Goal: Communication & Community: Answer question/provide support

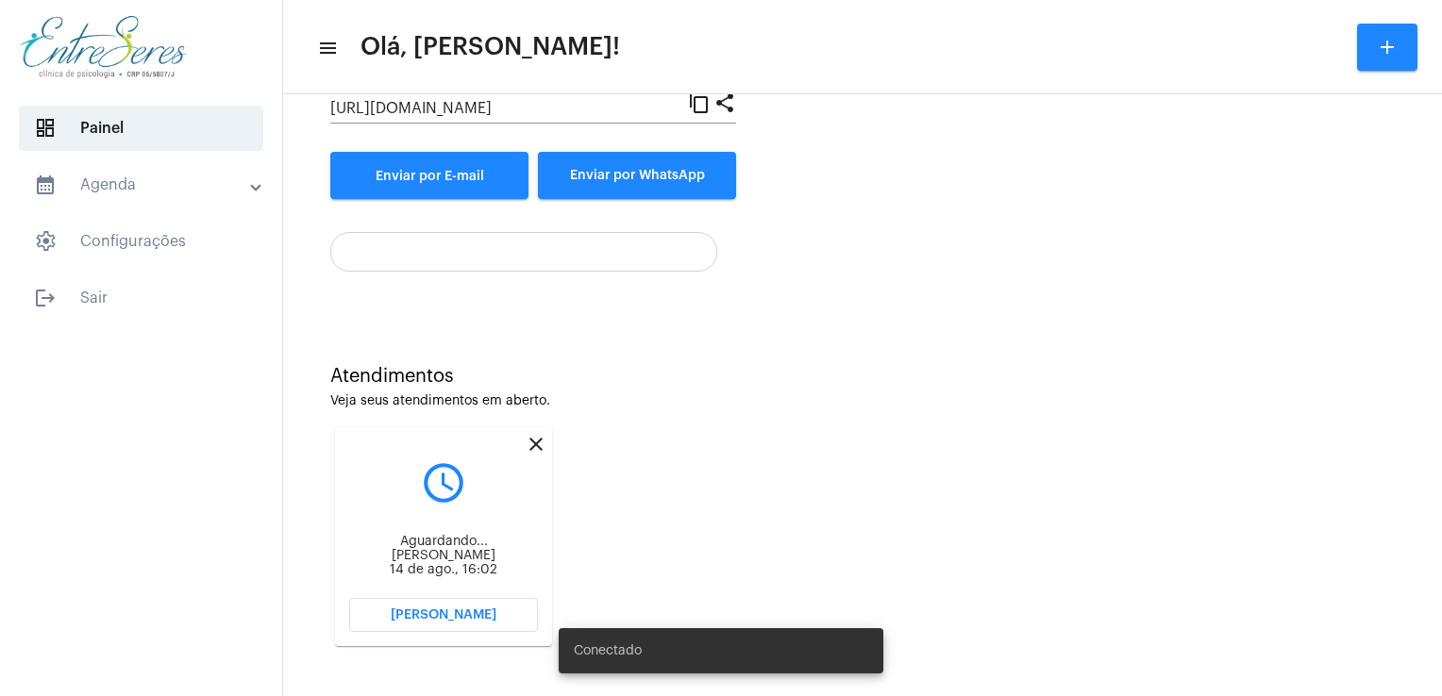
scroll to position [251, 0]
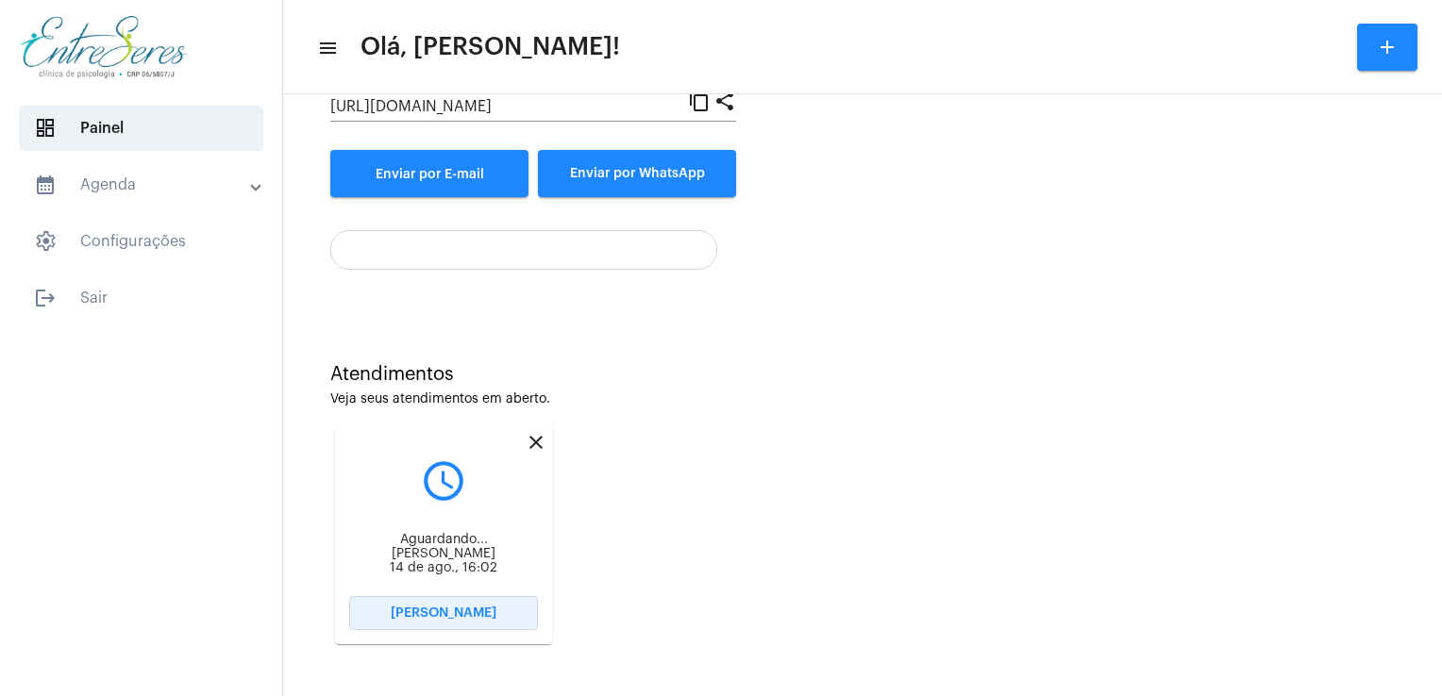
click at [400, 625] on button "[PERSON_NAME]" at bounding box center [443, 613] width 189 height 34
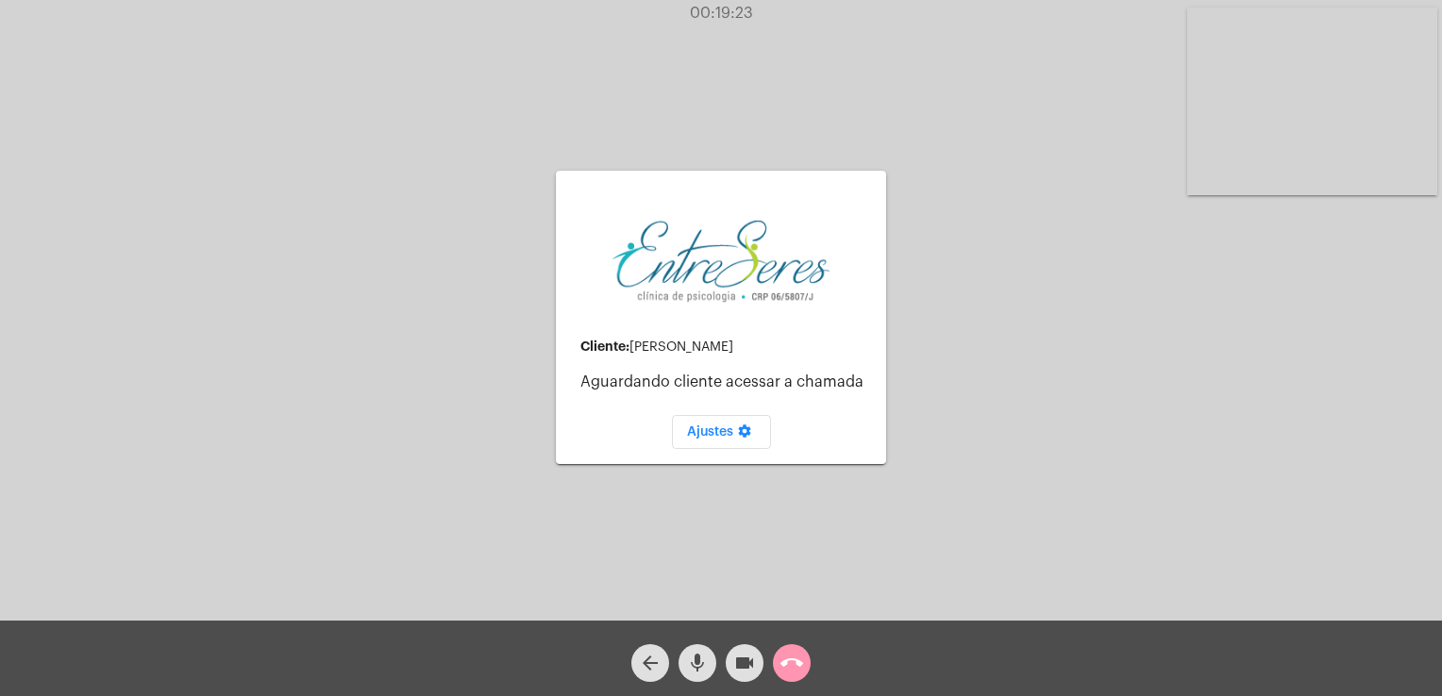
click at [812, 674] on div "call_end" at bounding box center [791, 658] width 47 height 47
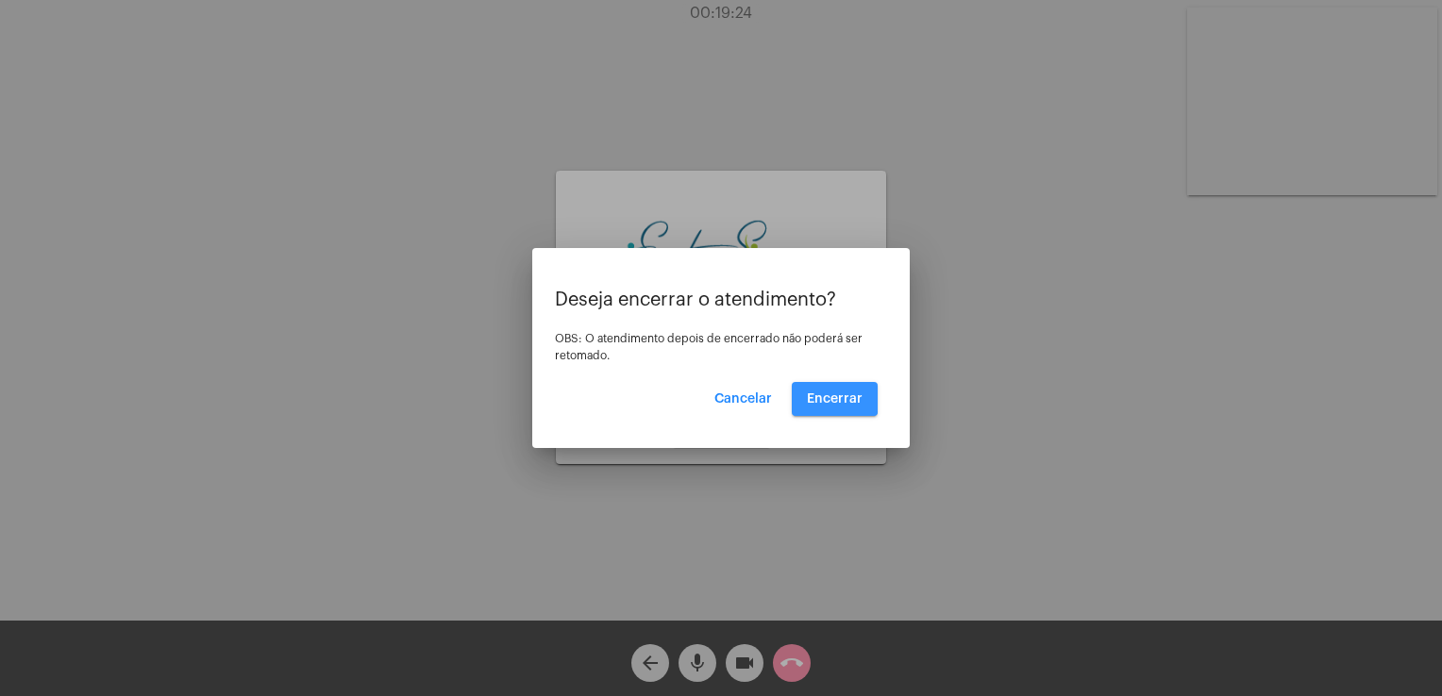
click at [824, 391] on button "Encerrar" at bounding box center [835, 399] width 86 height 34
